Goal: Task Accomplishment & Management: Use online tool/utility

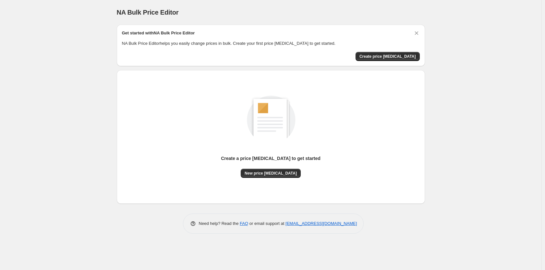
click at [42, 143] on div "NA Bulk Price Editor. This page is ready NA Bulk Price Editor Get started with …" at bounding box center [270, 135] width 541 height 270
click at [275, 173] on span "New price [MEDICAL_DATA]" at bounding box center [271, 173] width 52 height 5
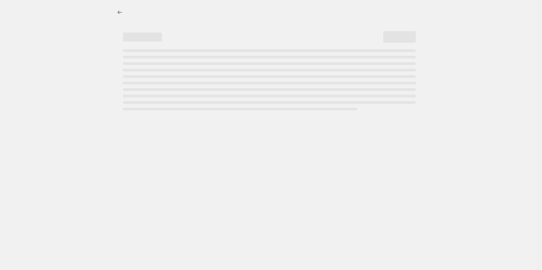
select select "percentage"
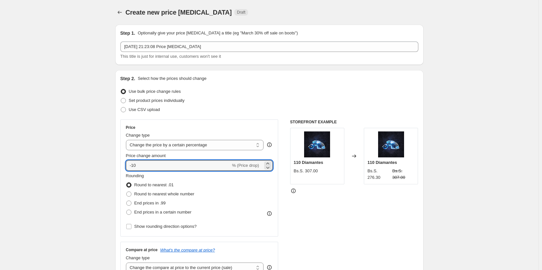
drag, startPoint x: 188, startPoint y: 166, endPoint x: 139, endPoint y: 157, distance: 49.6
click at [89, 151] on div "Create new price [MEDICAL_DATA]. This page is ready Create new price [MEDICAL_D…" at bounding box center [269, 264] width 538 height 529
paste input "6.16438"
type input "6.16438"
click at [87, 165] on div "Create new price [MEDICAL_DATA]. This page is ready Create new price [MEDICAL_D…" at bounding box center [269, 264] width 538 height 529
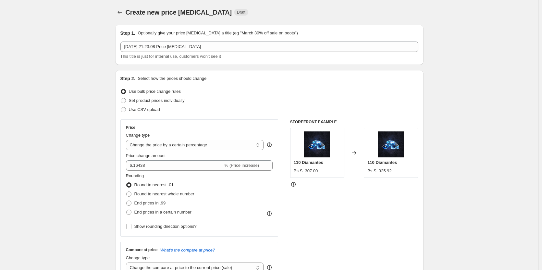
click at [347, 105] on div "Use CSV upload" at bounding box center [269, 109] width 298 height 9
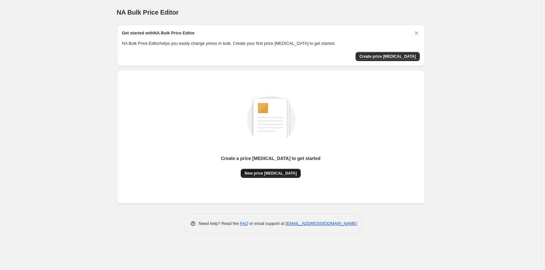
click at [264, 171] on span "New price [MEDICAL_DATA]" at bounding box center [271, 173] width 52 height 5
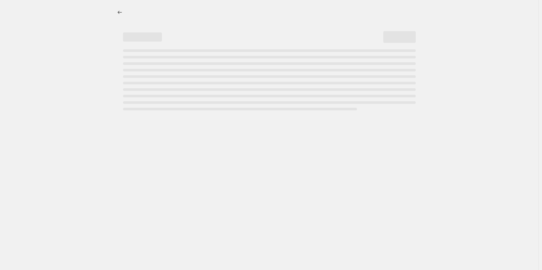
select select "percentage"
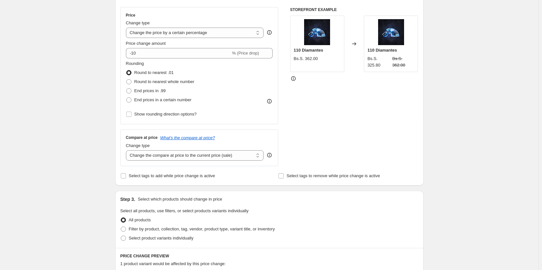
scroll to position [32, 0]
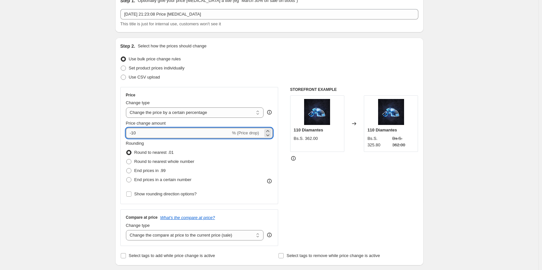
click at [180, 135] on input "-10" at bounding box center [178, 133] width 105 height 10
paste input "6.16438"
click at [58, 91] on div "Create new price [MEDICAL_DATA]. This page is ready Create new price [MEDICAL_D…" at bounding box center [269, 232] width 538 height 529
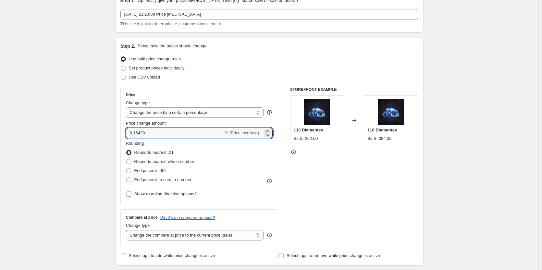
drag, startPoint x: 182, startPoint y: 132, endPoint x: 74, endPoint y: 115, distance: 109.7
click at [76, 115] on div "Create new price [MEDICAL_DATA]. This page is ready Create new price [MEDICAL_D…" at bounding box center [269, 232] width 538 height 529
paste input "36.9863"
click at [75, 115] on div "Create new price [MEDICAL_DATA]. This page is ready Create new price [MEDICAL_D…" at bounding box center [269, 232] width 538 height 529
drag, startPoint x: 145, startPoint y: 123, endPoint x: 67, endPoint y: 109, distance: 79.8
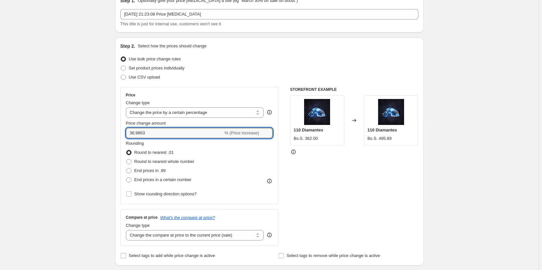
click at [72, 110] on div "Create new price [MEDICAL_DATA]. This page is ready Create new price [MEDICAL_D…" at bounding box center [269, 232] width 538 height 529
paste input "-3.42466"
type input "-3.42466"
click at [76, 114] on div "Create new price [MEDICAL_DATA]. This page is ready Create new price [MEDICAL_D…" at bounding box center [269, 232] width 538 height 529
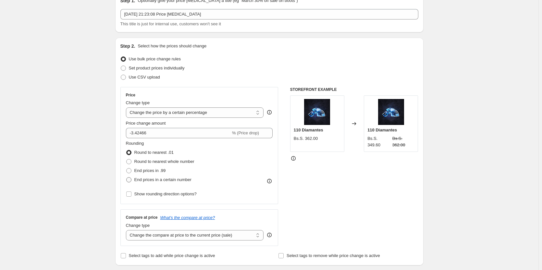
click at [174, 181] on span "End prices in a certain number" at bounding box center [162, 179] width 57 height 5
click at [127, 177] on input "End prices in a certain number" at bounding box center [126, 177] width 0 height 0
radio input "true"
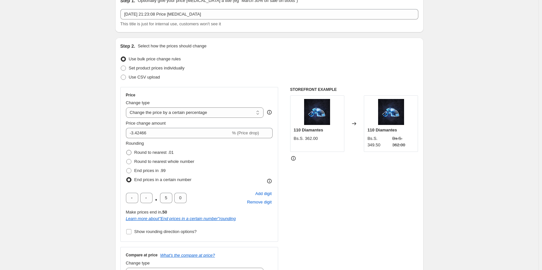
click at [167, 152] on span "Round to nearest .01" at bounding box center [153, 152] width 39 height 5
click at [127, 150] on input "Round to nearest .01" at bounding box center [126, 150] width 0 height 0
radio input "true"
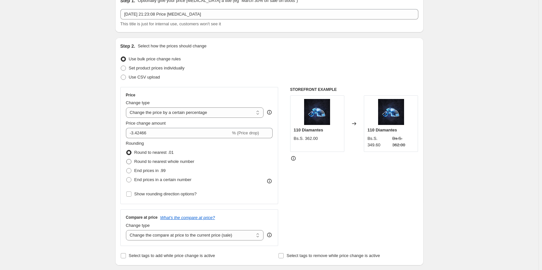
click at [167, 160] on span "Round to nearest whole number" at bounding box center [164, 161] width 60 height 5
click at [127, 159] on input "Round to nearest whole number" at bounding box center [126, 159] width 0 height 0
radio input "true"
click at [165, 154] on span "Round to nearest .01" at bounding box center [153, 152] width 39 height 5
click at [127, 150] on input "Round to nearest .01" at bounding box center [126, 150] width 0 height 0
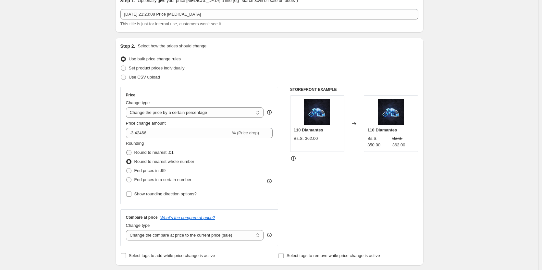
radio input "true"
click at [168, 165] on span "Round to nearest whole number" at bounding box center [164, 161] width 60 height 6
click at [127, 159] on input "Round to nearest whole number" at bounding box center [126, 159] width 0 height 0
radio input "true"
click at [157, 170] on span "End prices in .99" at bounding box center [149, 170] width 31 height 5
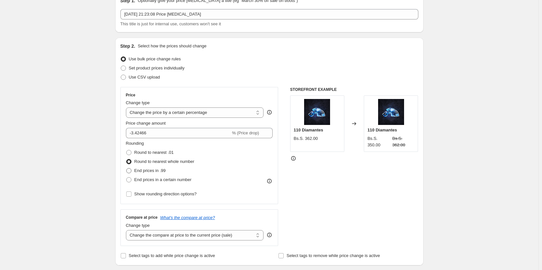
click at [127, 168] on input "End prices in .99" at bounding box center [126, 168] width 0 height 0
radio input "true"
click at [160, 154] on span "Round to nearest .01" at bounding box center [153, 152] width 39 height 5
click at [127, 150] on input "Round to nearest .01" at bounding box center [126, 150] width 0 height 0
radio input "true"
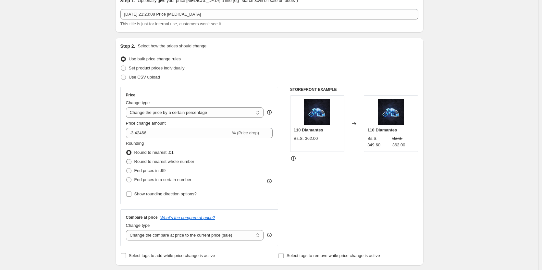
click at [161, 162] on span "Round to nearest whole number" at bounding box center [164, 161] width 60 height 5
click at [127, 159] on input "Round to nearest whole number" at bounding box center [126, 159] width 0 height 0
radio input "true"
click at [156, 151] on span "Round to nearest .01" at bounding box center [153, 152] width 39 height 5
click at [127, 150] on input "Round to nearest .01" at bounding box center [126, 150] width 0 height 0
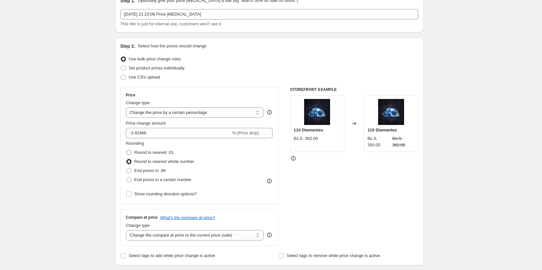
radio input "true"
click at [167, 158] on span "Round to nearest whole number" at bounding box center [164, 161] width 60 height 6
click at [127, 159] on input "Round to nearest whole number" at bounding box center [126, 159] width 0 height 0
radio input "true"
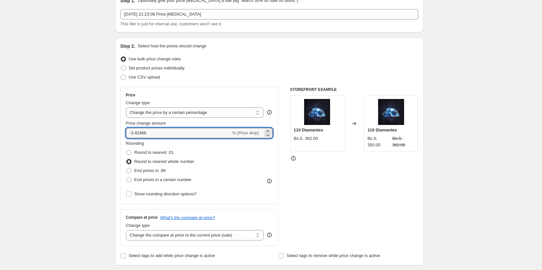
drag, startPoint x: 197, startPoint y: 133, endPoint x: 72, endPoint y: 129, distance: 125.0
click at [61, 130] on div "Create new price [MEDICAL_DATA]. This page is ready Create new price [MEDICAL_D…" at bounding box center [269, 232] width 538 height 529
click at [68, 123] on div "Create new price [MEDICAL_DATA]. This page is ready Create new price [MEDICAL_D…" at bounding box center [269, 232] width 538 height 529
drag, startPoint x: 127, startPoint y: 130, endPoint x: 83, endPoint y: 129, distance: 44.5
click at [102, 129] on div "Create new price [MEDICAL_DATA]. This page is ready Create new price [MEDICAL_D…" at bounding box center [269, 232] width 538 height 529
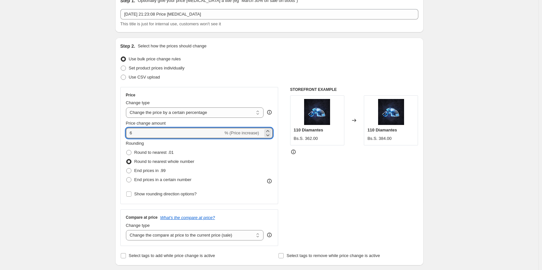
paste input "3.4246"
type input "3.42466"
click at [96, 127] on div "Create new price [MEDICAL_DATA]. This page is ready Create new price [MEDICAL_D…" at bounding box center [269, 232] width 538 height 529
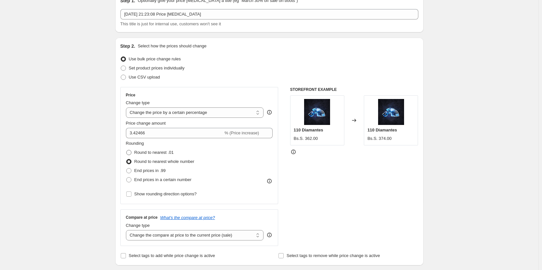
click at [161, 153] on span "Round to nearest .01" at bounding box center [153, 152] width 39 height 5
click at [127, 150] on input "Round to nearest .01" at bounding box center [126, 150] width 0 height 0
radio input "true"
click at [160, 160] on span "Round to nearest whole number" at bounding box center [164, 161] width 60 height 5
click at [127, 159] on input "Round to nearest whole number" at bounding box center [126, 159] width 0 height 0
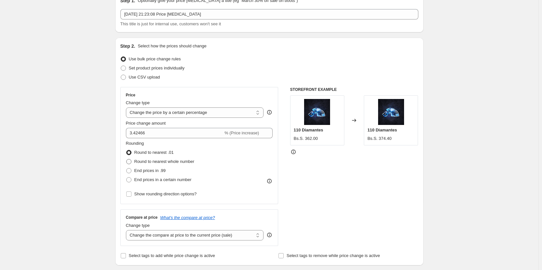
radio input "true"
click at [159, 169] on span "End prices in .99" at bounding box center [149, 170] width 31 height 5
click at [127, 168] on input "End prices in .99" at bounding box center [126, 168] width 0 height 0
radio input "true"
click at [159, 177] on span "End prices in a certain number" at bounding box center [162, 179] width 57 height 5
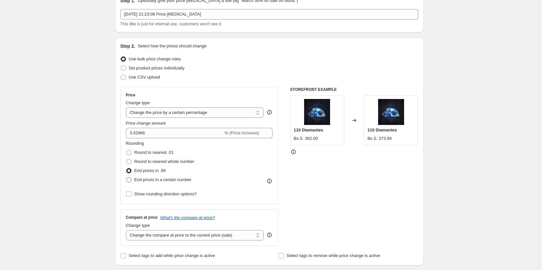
click at [127, 177] on input "End prices in a certain number" at bounding box center [126, 177] width 0 height 0
radio input "true"
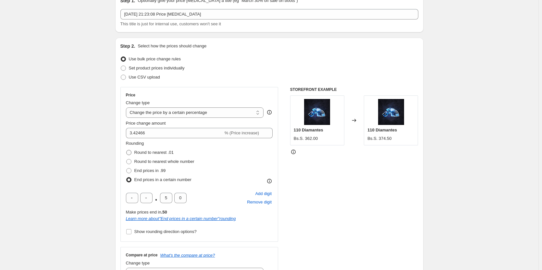
click at [162, 151] on span "Round to nearest .01" at bounding box center [153, 152] width 39 height 5
click at [127, 150] on input "Round to nearest .01" at bounding box center [126, 150] width 0 height 0
radio input "true"
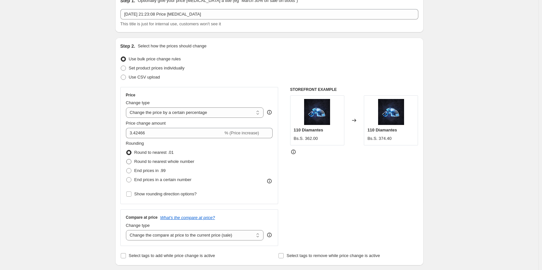
click at [158, 160] on span "Round to nearest whole number" at bounding box center [164, 161] width 60 height 5
click at [127, 159] on input "Round to nearest whole number" at bounding box center [126, 159] width 0 height 0
radio input "true"
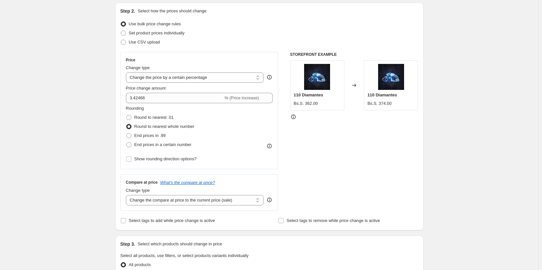
scroll to position [65, 0]
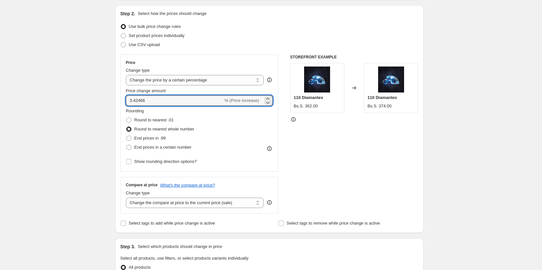
drag, startPoint x: 76, startPoint y: 94, endPoint x: 38, endPoint y: 87, distance: 38.0
click at [39, 88] on div "Create new price [MEDICAL_DATA]. This page is ready Create new price [MEDICAL_D…" at bounding box center [269, 199] width 538 height 529
paste input "5"
type input "3.425"
click at [85, 111] on div "Create new price [MEDICAL_DATA]. This page is ready Create new price [MEDICAL_D…" at bounding box center [269, 199] width 538 height 529
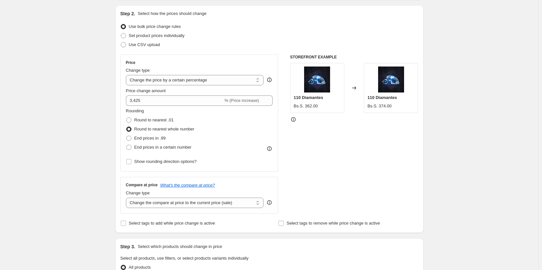
click at [98, 116] on div "Create new price [MEDICAL_DATA]. This page is ready Create new price [MEDICAL_D…" at bounding box center [269, 199] width 538 height 529
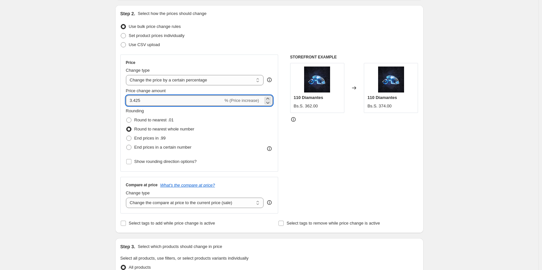
click at [151, 101] on input "3.425" at bounding box center [174, 100] width 97 height 10
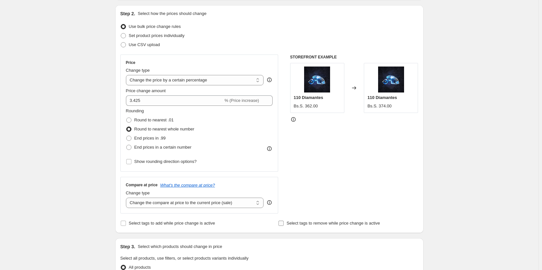
click at [295, 222] on span "Select tags to remove while price change is active" at bounding box center [332, 223] width 93 height 5
click at [284, 222] on input "Select tags to remove while price change is active" at bounding box center [280, 223] width 5 height 5
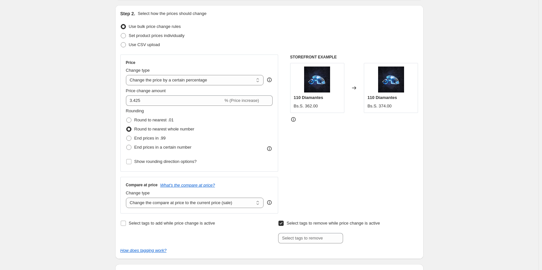
click at [294, 223] on span "Select tags to remove while price change is active" at bounding box center [332, 223] width 93 height 5
click at [284, 223] on input "Select tags to remove while price change is active" at bounding box center [280, 223] width 5 height 5
checkbox input "false"
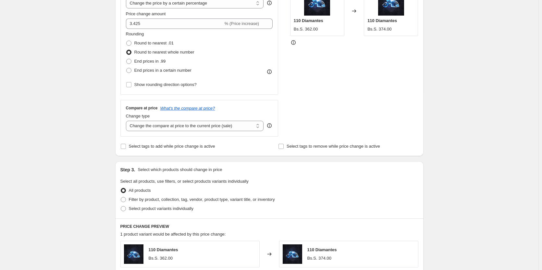
scroll to position [162, 0]
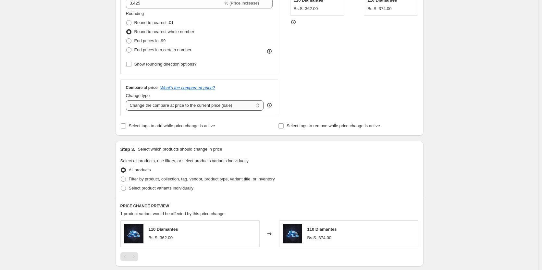
click at [224, 101] on select "Change the compare at price to the current price (sale) Change the compare at p…" at bounding box center [195, 105] width 138 height 10
click at [223, 106] on select "Change the compare at price to the current price (sale) Change the compare at p…" at bounding box center [195, 105] width 138 height 10
click at [127, 100] on select "Change the compare at price to the current price (sale) Change the compare at p…" at bounding box center [195, 105] width 138 height 10
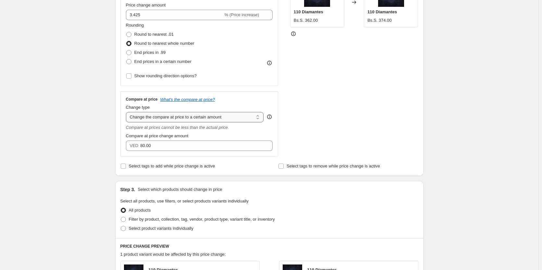
scroll to position [130, 0]
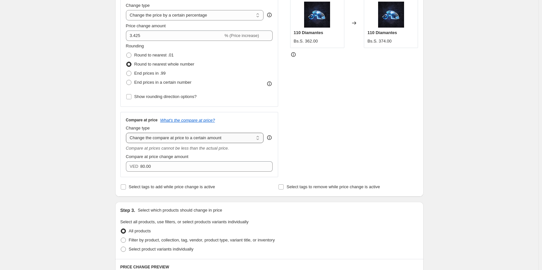
click at [224, 140] on select "Change the compare at price to the current price (sale) Change the compare at p…" at bounding box center [195, 138] width 138 height 10
select select "ep"
click at [127, 133] on select "Change the compare at price to the current price (sale) Change the compare at p…" at bounding box center [195, 138] width 138 height 10
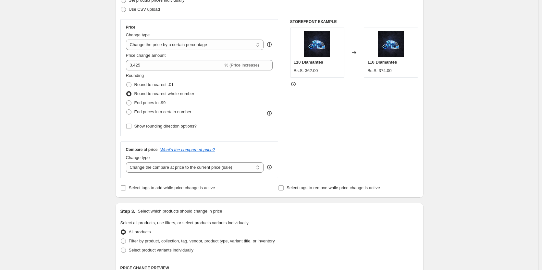
scroll to position [97, 0]
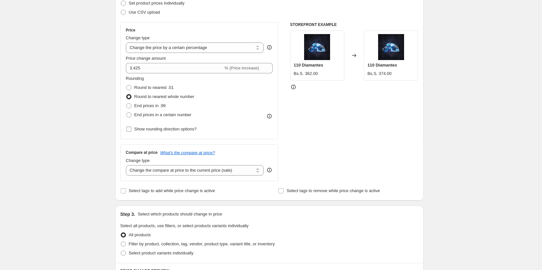
click at [167, 129] on span "Show rounding direction options?" at bounding box center [165, 129] width 62 height 5
click at [131, 129] on input "Show rounding direction options?" at bounding box center [128, 129] width 5 height 5
checkbox input "true"
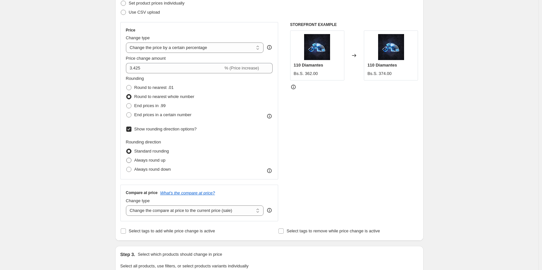
click at [157, 162] on span "Always round up" at bounding box center [149, 160] width 31 height 5
click at [127, 158] on input "Always round up" at bounding box center [126, 158] width 0 height 0
radio input "true"
click at [163, 151] on span "Standard rounding" at bounding box center [151, 151] width 35 height 5
click at [127, 149] on input "Standard rounding" at bounding box center [126, 149] width 0 height 0
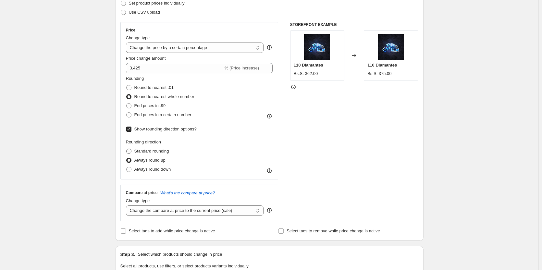
radio input "true"
drag, startPoint x: 161, startPoint y: 159, endPoint x: 160, endPoint y: 165, distance: 5.8
click at [161, 160] on span "Always round up" at bounding box center [149, 160] width 31 height 5
click at [127, 158] on input "Always round up" at bounding box center [126, 158] width 0 height 0
radio input "true"
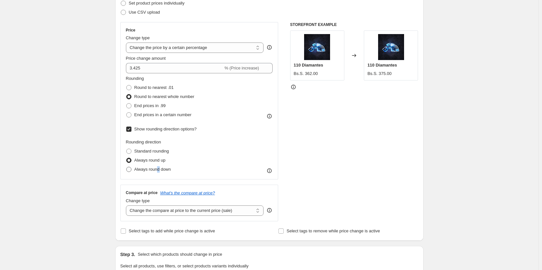
click at [160, 169] on span "Always round down" at bounding box center [152, 169] width 37 height 5
click at [159, 163] on span "Always round up" at bounding box center [149, 160] width 31 height 5
click at [127, 158] on input "Always round up" at bounding box center [126, 158] width 0 height 0
drag, startPoint x: 375, startPoint y: 74, endPoint x: 393, endPoint y: 73, distance: 17.8
click at [391, 73] on div "Bs.S. 375.00" at bounding box center [379, 73] width 24 height 6
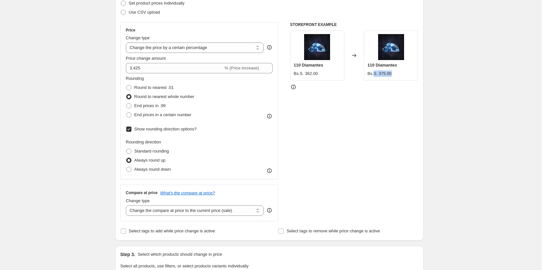
click at [400, 77] on div "Bs.S. 375.00" at bounding box center [390, 73] width 47 height 6
click at [436, 65] on div "Create new price [MEDICAL_DATA]. This page is ready Create new price [MEDICAL_D…" at bounding box center [269, 187] width 538 height 569
click at [332, 83] on div "STOREFRONT EXAMPLE 110 Diamantes Bs.S. 362.00 Changed to 110 Diamantes Bs.S. 37…" at bounding box center [354, 121] width 128 height 199
drag, startPoint x: 316, startPoint y: 74, endPoint x: 318, endPoint y: 70, distance: 4.2
click at [315, 74] on div "Bs.S. 362.00" at bounding box center [306, 73] width 24 height 6
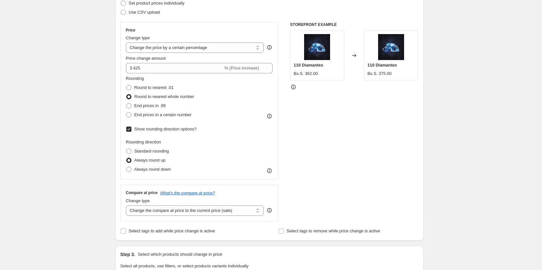
click at [43, 94] on div "Create new price [MEDICAL_DATA]. This page is ready Create new price [MEDICAL_D…" at bounding box center [269, 187] width 538 height 569
click at [223, 51] on select "Change the price to a certain amount Change the price by a certain amount Chang…" at bounding box center [195, 47] width 138 height 10
select select "bcap"
click at [127, 42] on select "Change the price to a certain amount Change the price by a certain amount Chang…" at bounding box center [195, 47] width 138 height 10
type input "-12.00"
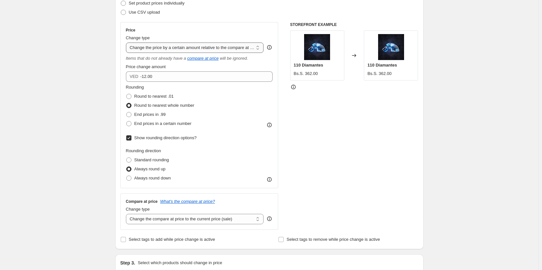
click at [238, 49] on select "Change the price to a certain amount Change the price by a certain amount Chang…" at bounding box center [195, 47] width 138 height 10
select select "by"
click at [127, 42] on select "Change the price to a certain amount Change the price by a certain amount Chang…" at bounding box center [195, 47] width 138 height 10
type input "-10.00"
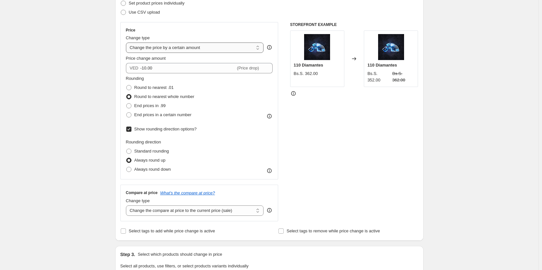
drag, startPoint x: 240, startPoint y: 49, endPoint x: 238, endPoint y: 52, distance: 4.2
click at [240, 49] on select "Change the price to a certain amount Change the price by a certain amount Chang…" at bounding box center [195, 47] width 138 height 10
select select "percentage"
click at [127, 42] on select "Change the price to a certain amount Change the price by a certain amount Chang…" at bounding box center [195, 47] width 138 height 10
type input "-15"
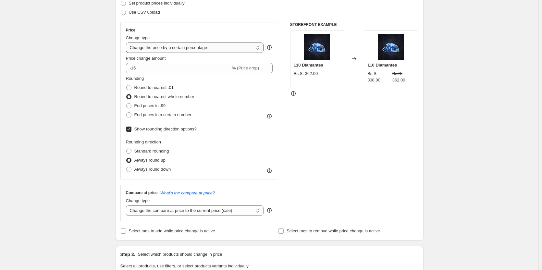
click at [230, 51] on select "Change the price to a certain amount Change the price by a certain amount Chang…" at bounding box center [195, 47] width 138 height 10
select select "margin"
type input "50"
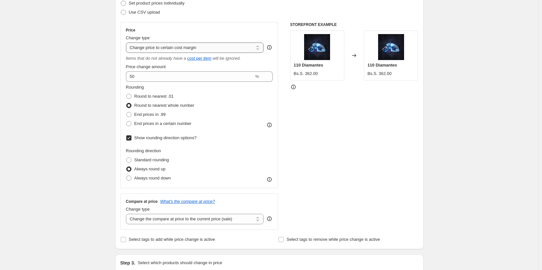
click at [209, 47] on select "Change the price to a certain amount Change the price by a certain amount Chang…" at bounding box center [195, 47] width 138 height 10
select select "to"
click at [127, 42] on select "Change the price to a certain amount Change the price by a certain amount Chang…" at bounding box center [195, 47] width 138 height 10
type input "80.00"
